Goal: Information Seeking & Learning: Learn about a topic

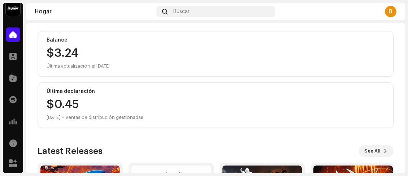
scroll to position [108, 0]
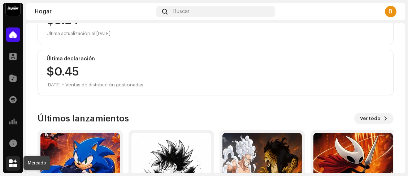
click at [11, 164] on span at bounding box center [13, 163] width 8 height 6
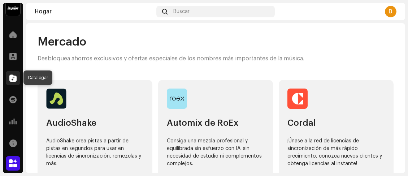
click at [16, 73] on div at bounding box center [13, 78] width 14 height 14
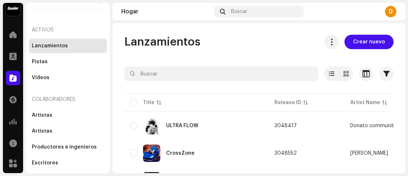
scroll to position [42, 0]
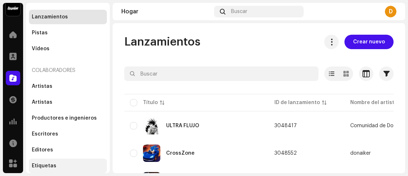
click at [51, 167] on font "Etiquetas" at bounding box center [44, 165] width 25 height 5
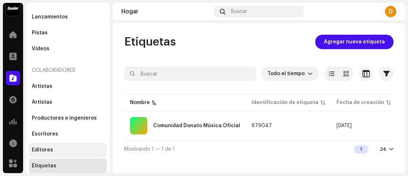
click at [53, 151] on div "Editores" at bounding box center [68, 150] width 72 height 6
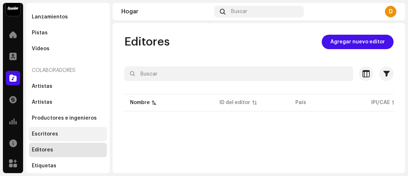
click at [63, 131] on div "Escritores" at bounding box center [68, 134] width 72 height 6
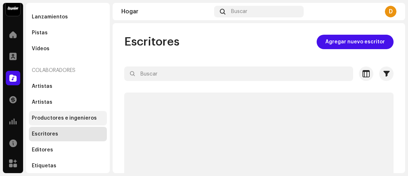
click at [65, 113] on div "Productores e ingenieros" at bounding box center [68, 118] width 78 height 14
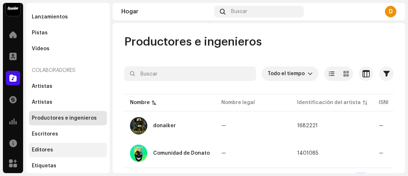
click at [52, 154] on div "Editores" at bounding box center [68, 150] width 78 height 14
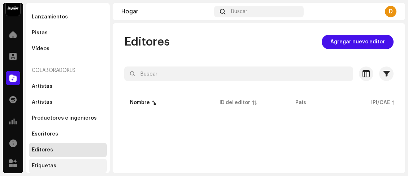
click at [52, 165] on font "Etiquetas" at bounding box center [44, 165] width 25 height 5
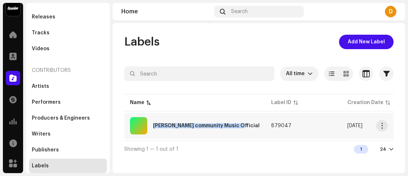
drag, startPoint x: 235, startPoint y: 125, endPoint x: 152, endPoint y: 127, distance: 82.6
click at [152, 127] on td "[PERSON_NAME] community Music Official" at bounding box center [194, 126] width 141 height 26
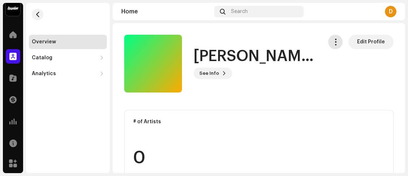
click at [332, 39] on span "button" at bounding box center [335, 42] width 7 height 6
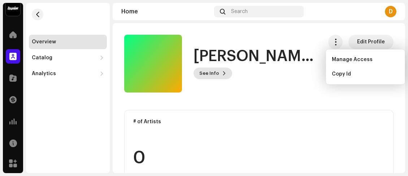
click at [222, 73] on span at bounding box center [224, 73] width 4 height 6
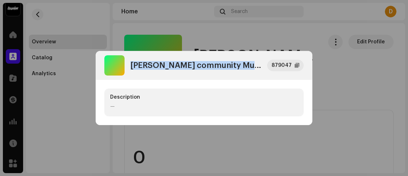
drag, startPoint x: 255, startPoint y: 68, endPoint x: 131, endPoint y: 69, distance: 124.5
click at [127, 68] on div "[PERSON_NAME] community Music Official" at bounding box center [182, 65] width 157 height 20
copy div "[PERSON_NAME] community Music Official"
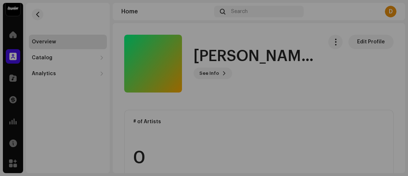
click at [302, 37] on div "[PERSON_NAME] community Music Official 879047 Description —" at bounding box center [204, 88] width 408 height 176
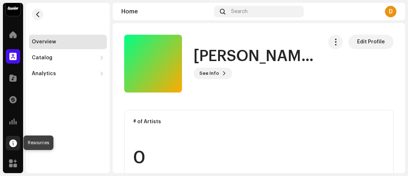
click at [14, 136] on div at bounding box center [13, 143] width 14 height 14
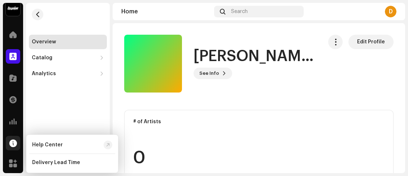
click at [14, 136] on div at bounding box center [13, 143] width 14 height 14
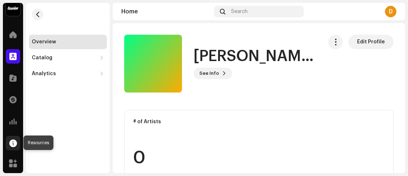
click at [14, 143] on span at bounding box center [13, 143] width 8 height 6
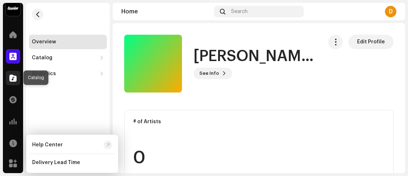
click at [14, 75] on span at bounding box center [12, 78] width 7 height 6
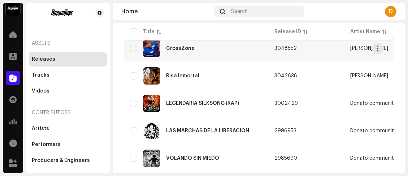
scroll to position [108, 0]
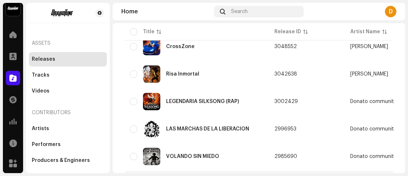
drag, startPoint x: 298, startPoint y: 170, endPoint x: 325, endPoint y: 170, distance: 26.3
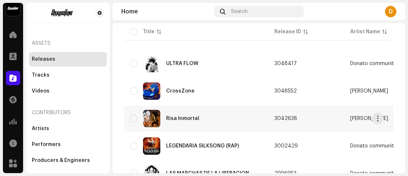
scroll to position [72, 0]
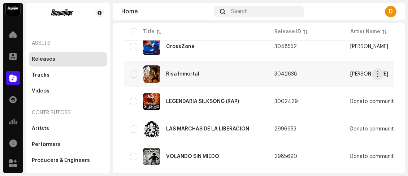
click at [245, 100] on div "LEGENDARIA SILKSONG (RAP)" at bounding box center [196, 101] width 133 height 17
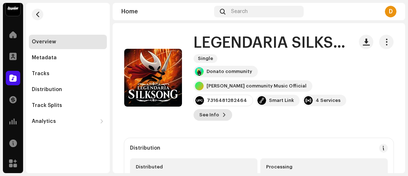
click at [217, 115] on button "See Info" at bounding box center [212, 115] width 39 height 12
